Goal: Transaction & Acquisition: Purchase product/service

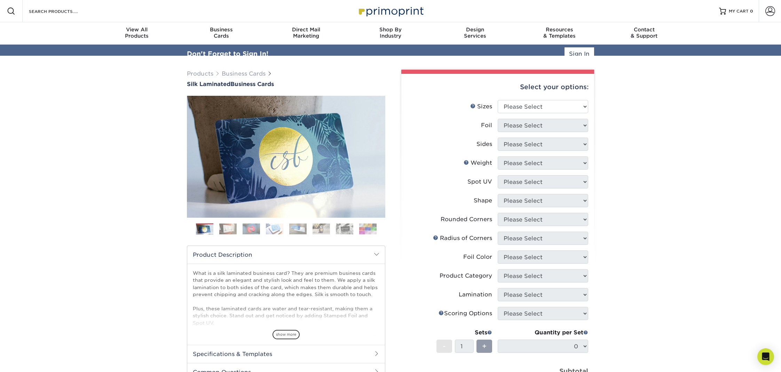
click at [516, 93] on div "Select your options:" at bounding box center [498, 87] width 182 height 26
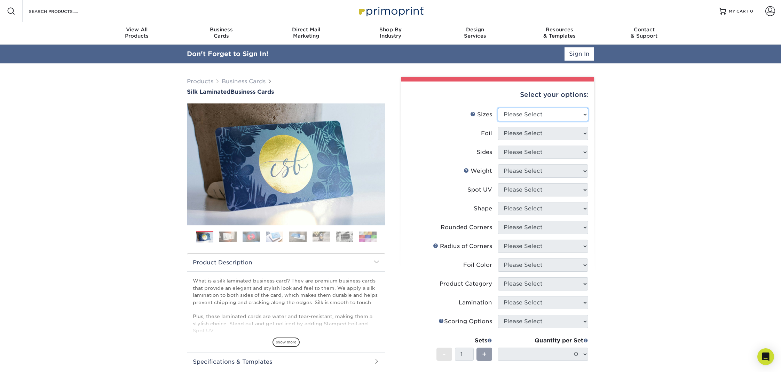
click at [509, 114] on select "Please Select 1.5" x 3.5" - Mini 1.75" x 3.5" - Mini 2" x 2" - Square 2" x 3" -…" at bounding box center [543, 114] width 90 height 13
select select "2.00x3.50"
click at [498, 108] on select "Please Select 1.5" x 3.5" - Mini 1.75" x 3.5" - Mini 2" x 2" - Square 2" x 3" -…" at bounding box center [543, 114] width 90 height 13
click at [507, 135] on select "Please Select Yes No" at bounding box center [543, 133] width 90 height 13
select select "0"
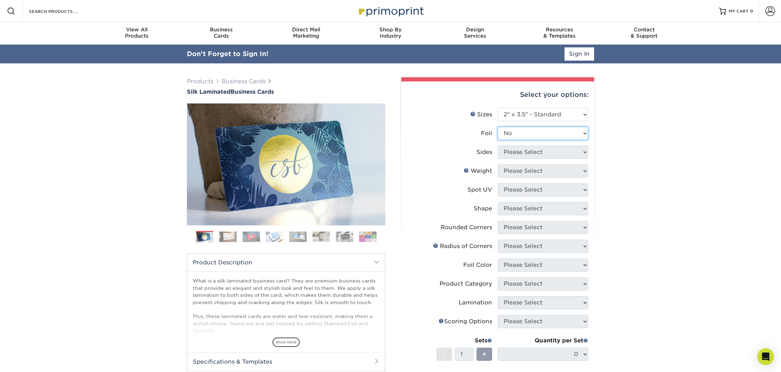
click at [498, 127] on select "Please Select Yes No" at bounding box center [543, 133] width 90 height 13
click at [508, 155] on select "Please Select Print Both Sides Print Front Only" at bounding box center [543, 151] width 90 height 13
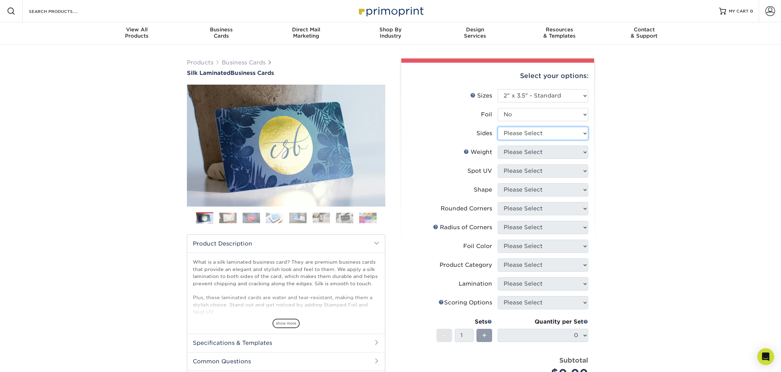
select select "13abbda7-1d64-4f25-8bb2-c179b224825d"
click at [498, 127] on select "Please Select Print Both Sides Print Front Only" at bounding box center [543, 133] width 90 height 13
click at [512, 152] on select "Please Select 16PT" at bounding box center [543, 151] width 90 height 13
select select "16PT"
click at [498, 145] on select "Please Select 16PT" at bounding box center [543, 151] width 90 height 13
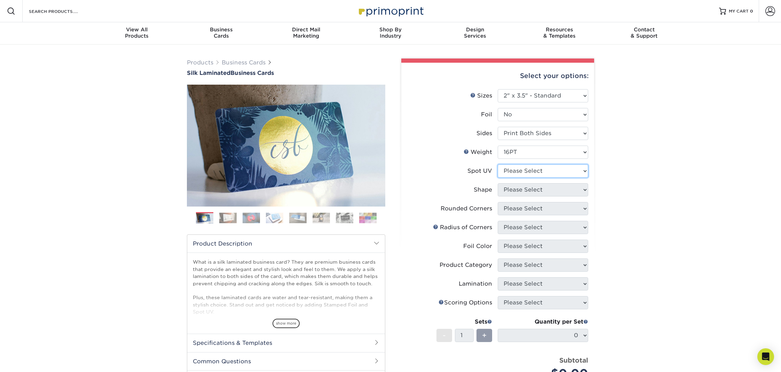
click at [513, 169] on select "Please Select No Spot UV Front and Back (Both Sides) Front Only Back Only" at bounding box center [543, 170] width 90 height 13
select select "3"
click at [498, 164] on select "Please Select No Spot UV Front and Back (Both Sides) Front Only Back Only" at bounding box center [543, 170] width 90 height 13
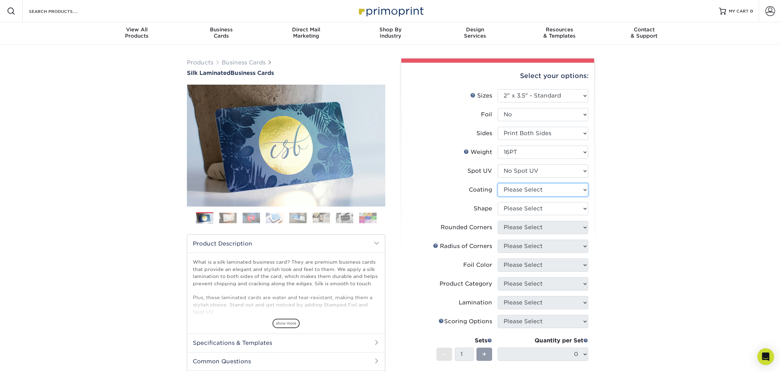
click at [513, 192] on select at bounding box center [543, 189] width 90 height 13
select select "3e7618de-abca-4bda-9f97-8b9129e913d8"
click at [498, 183] on select at bounding box center [543, 189] width 90 height 13
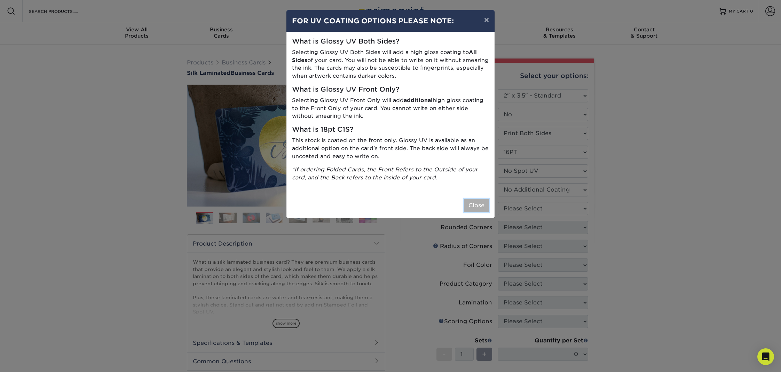
click at [481, 202] on button "Close" at bounding box center [476, 205] width 25 height 13
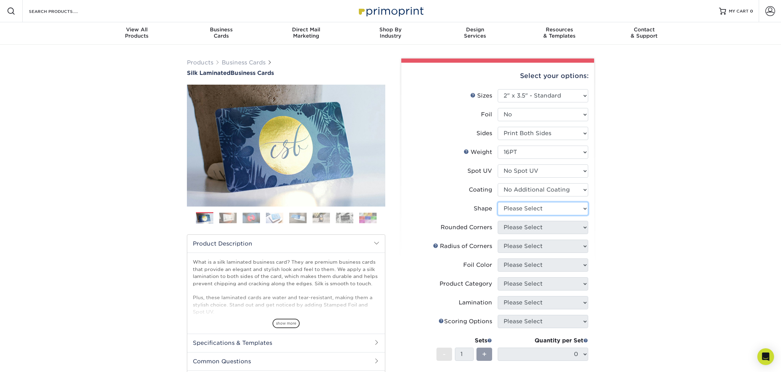
click at [512, 206] on select "Please Select Standard Oval" at bounding box center [543, 208] width 90 height 13
select select "standard"
click at [498, 202] on select "Please Select Standard Oval" at bounding box center [543, 208] width 90 height 13
click at [515, 229] on select "Please Select Yes - Round 2 Corners Yes - Round 4 Corners No" at bounding box center [543, 227] width 90 height 13
select select "0"
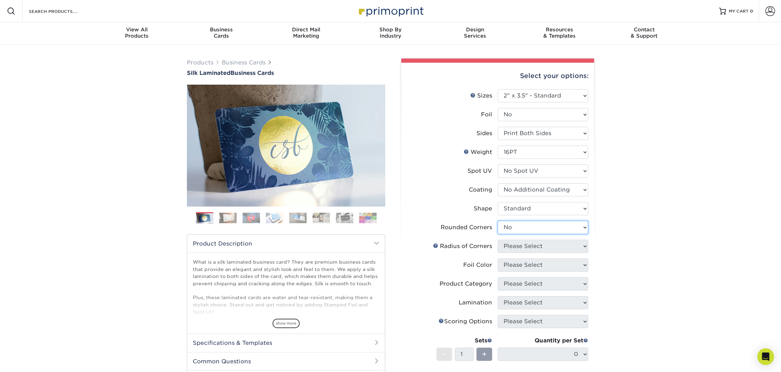
click at [498, 221] on select "Please Select Yes - Round 2 Corners Yes - Round 4 Corners No" at bounding box center [543, 227] width 90 height 13
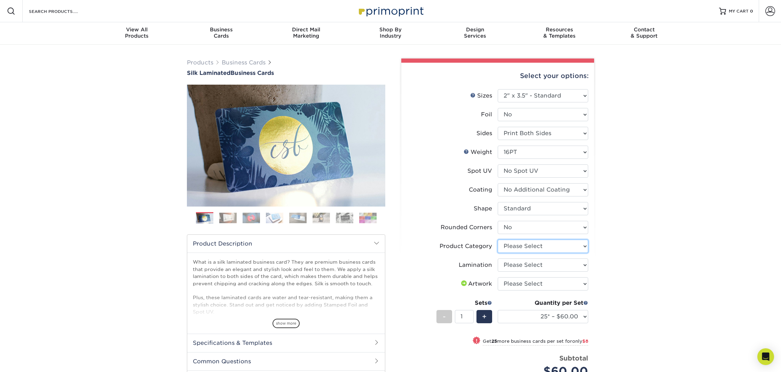
click at [523, 245] on select "Please Select Business Cards" at bounding box center [543, 245] width 90 height 13
select select "3b5148f1-0588-4f88-a218-97bcfdce65c1"
click at [498, 239] on select "Please Select Business Cards" at bounding box center [543, 245] width 90 height 13
click at [520, 262] on select "Please Select Silk" at bounding box center [543, 264] width 90 height 13
select select "ccacb42f-45f7-42d3-bbd3-7c8421cf37f0"
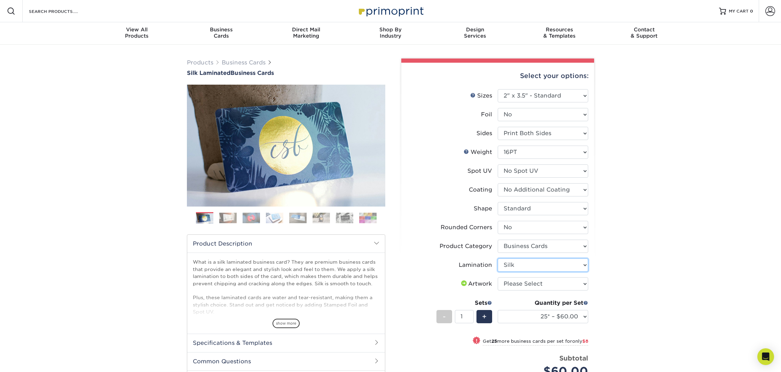
click at [498, 258] on select "Please Select Silk" at bounding box center [543, 264] width 90 height 13
click at [526, 282] on select "Please Select I will upload files I need a design - $100" at bounding box center [543, 283] width 90 height 13
select select "upload"
click at [498, 277] on select "Please Select I will upload files I need a design - $100" at bounding box center [543, 283] width 90 height 13
click at [531, 315] on select "25* – $60.00 50* – $68.00 75* – $76.00 100* – $84.00 250* – $92.00 500 – $96.00…" at bounding box center [543, 316] width 90 height 13
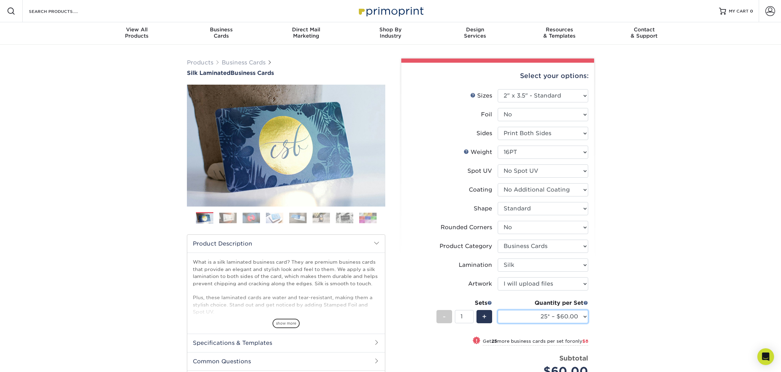
select select "100* – $84.00"
click at [498, 310] on select "25* – $60.00 50* – $68.00 75* – $76.00 100* – $84.00 250* – $92.00 500 – $96.00…" at bounding box center [543, 316] width 90 height 13
click at [770, 9] on span at bounding box center [770, 11] width 10 height 10
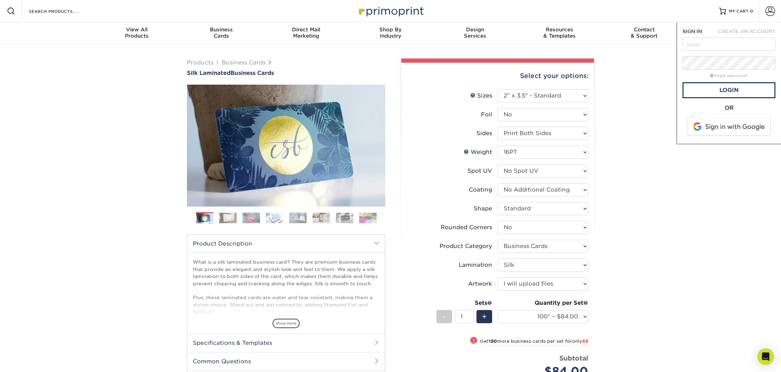
click at [619, 161] on div "Products Business Cards Silk Laminated Business Cards Previous Next" at bounding box center [390, 271] width 781 height 452
